Goal: Transaction & Acquisition: Purchase product/service

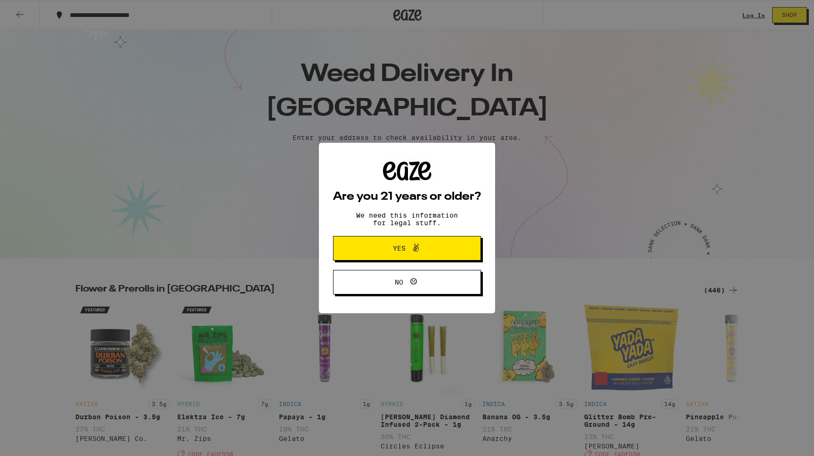
click at [417, 247] on icon at bounding box center [415, 247] width 11 height 11
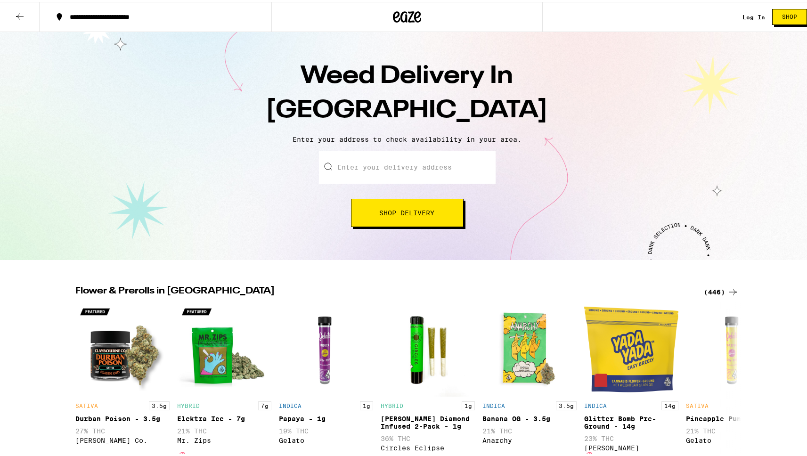
click at [376, 168] on input "Enter your delivery address" at bounding box center [407, 165] width 177 height 33
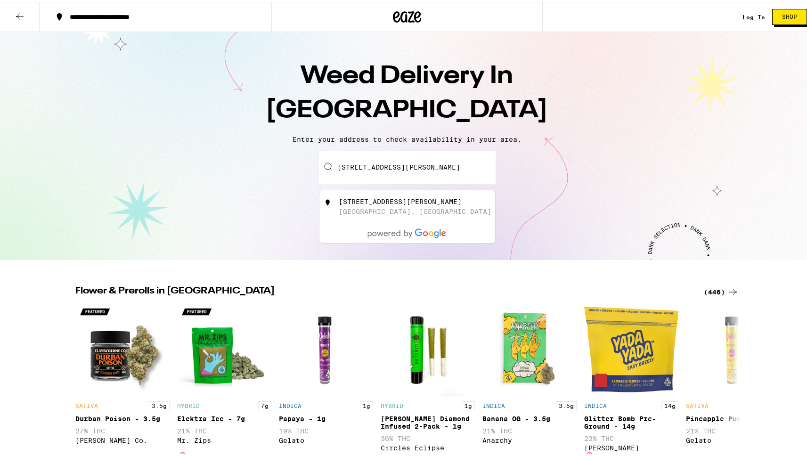
click at [369, 206] on div "[STREET_ADDRESS][PERSON_NAME]" at bounding box center [423, 205] width 168 height 18
type input "[STREET_ADDRESS][PERSON_NAME]"
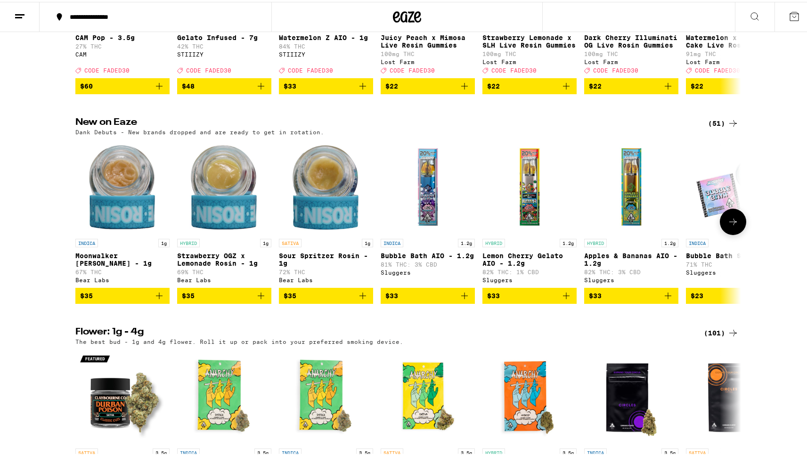
scroll to position [76, 0]
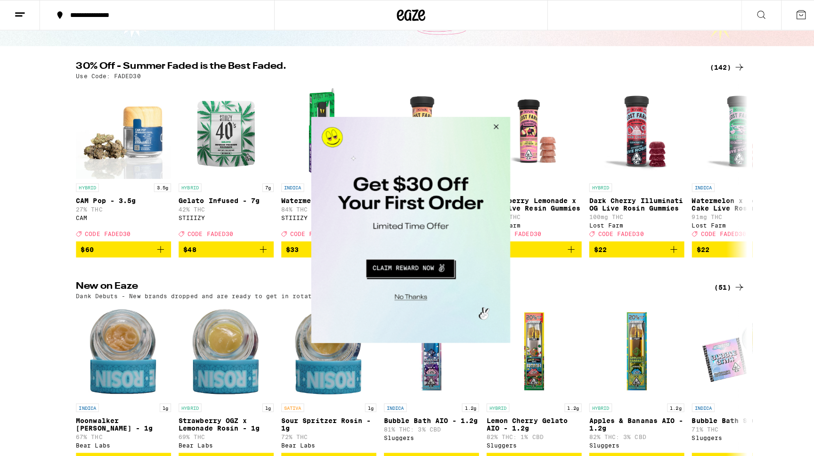
click at [494, 123] on button "Close Modal" at bounding box center [492, 128] width 25 height 23
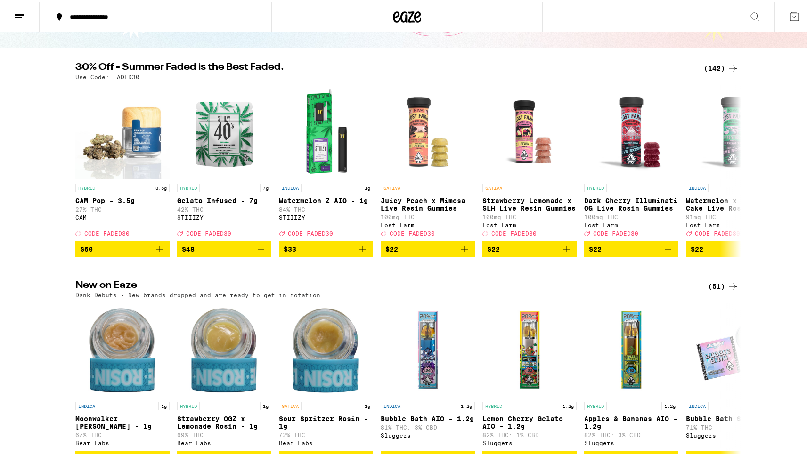
click at [749, 13] on icon at bounding box center [754, 14] width 11 height 11
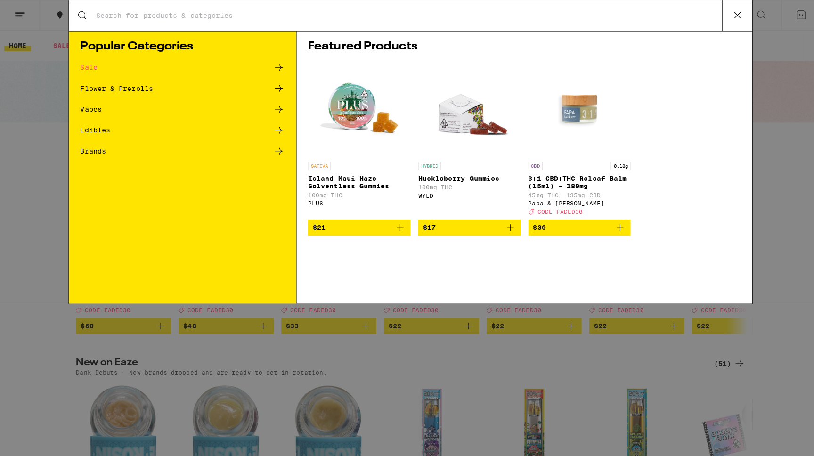
scroll to position [0, 0]
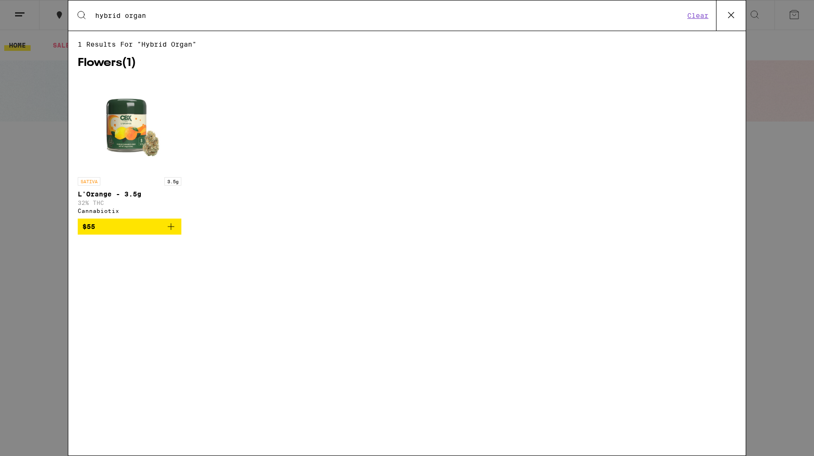
click at [137, 14] on input "hybrid organ" at bounding box center [390, 15] width 590 height 8
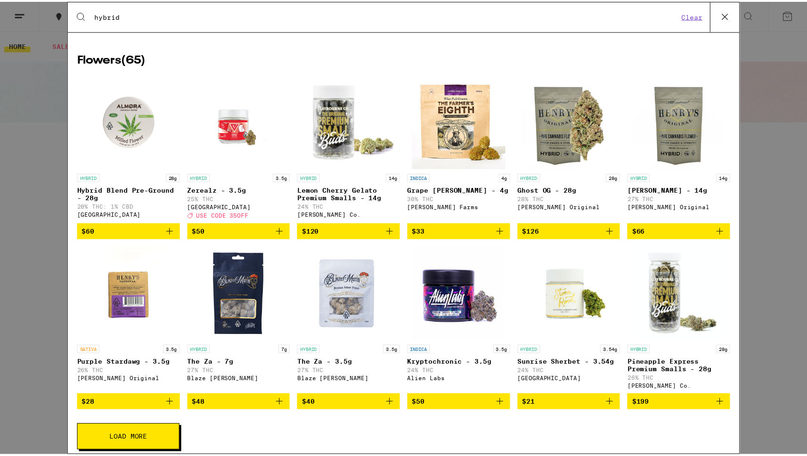
scroll to position [153, 0]
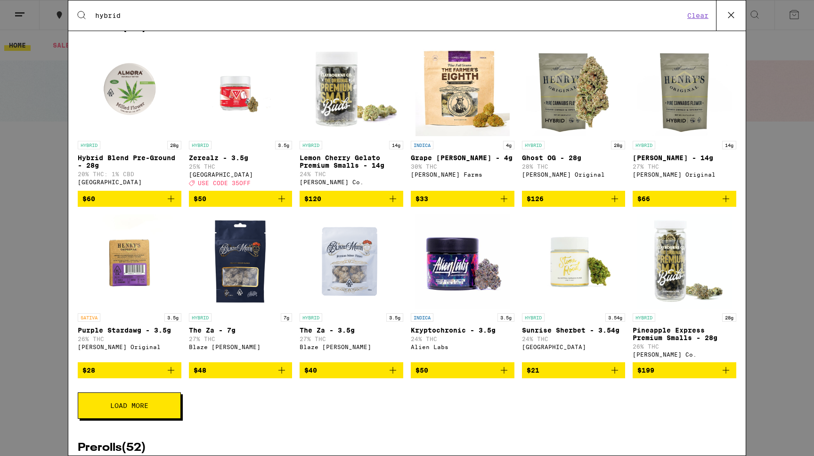
type input "hybrid"
click at [129, 281] on img "Open page for Purple Stardawg - 3.5g from Henry's Original" at bounding box center [129, 261] width 94 height 94
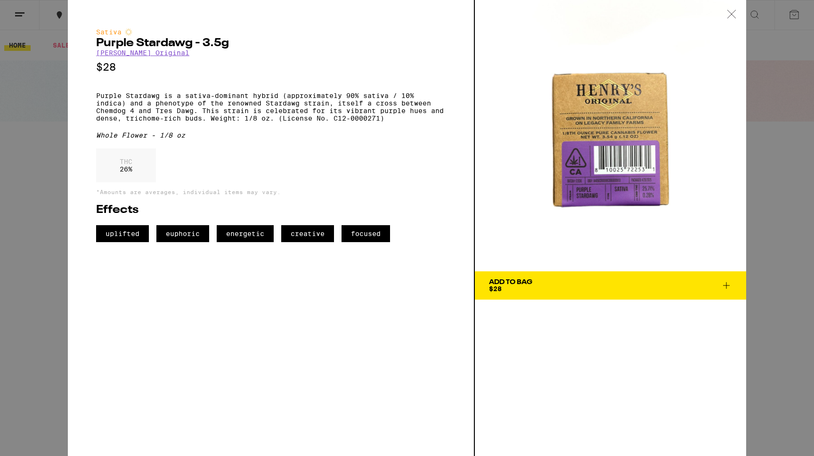
click at [588, 281] on span "Add To Bag $28" at bounding box center [610, 285] width 243 height 13
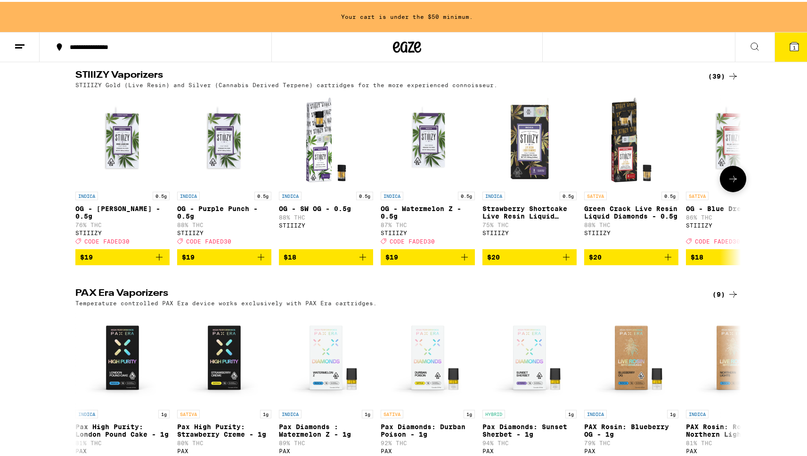
scroll to position [1054, 0]
